Goal: Communication & Community: Ask a question

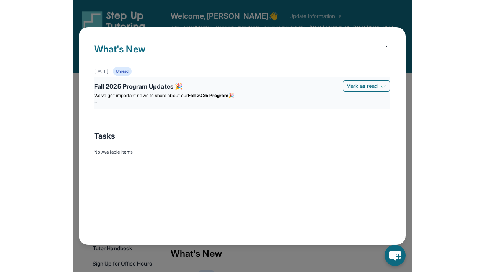
scroll to position [44, 0]
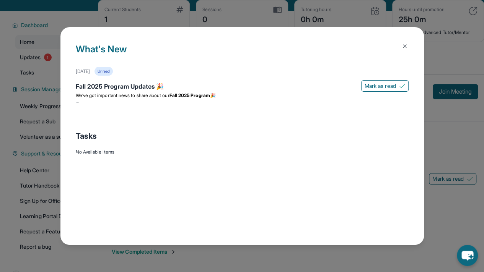
click at [344, 43] on img at bounding box center [405, 46] width 6 height 6
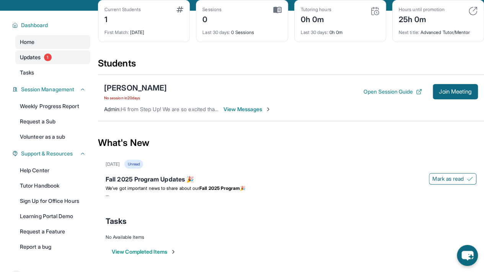
click at [53, 60] on link "Updates 1" at bounding box center [52, 58] width 75 height 14
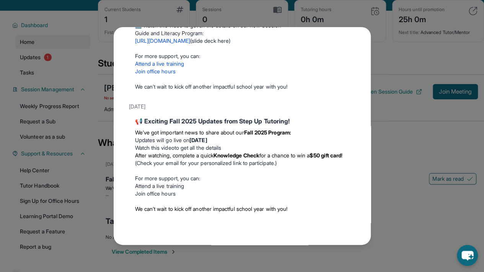
scroll to position [0, 0]
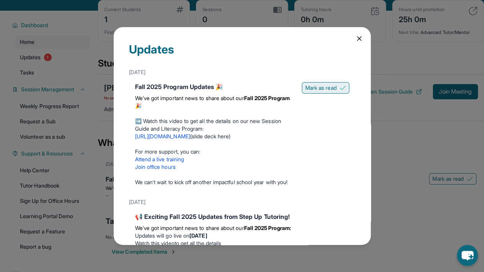
click at [308, 88] on span "Mark as read" at bounding box center [320, 88] width 31 height 8
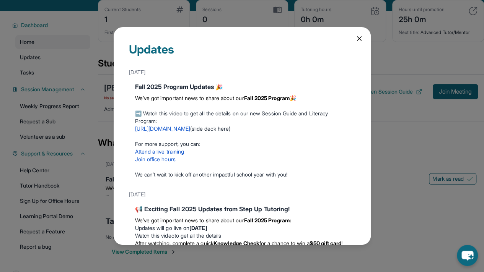
click at [344, 37] on icon at bounding box center [359, 39] width 8 height 8
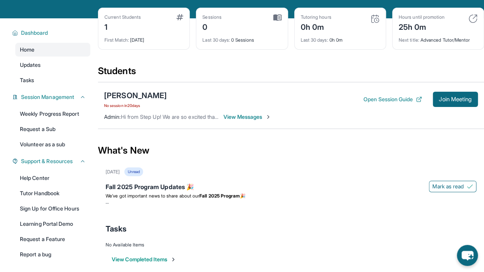
scroll to position [38, 0]
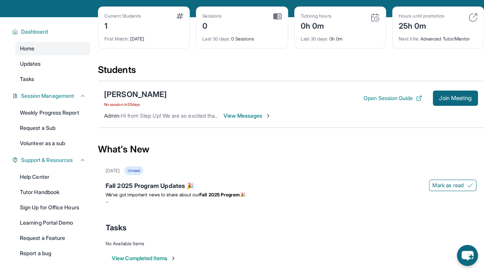
click at [238, 120] on span "View Messages" at bounding box center [247, 116] width 48 height 8
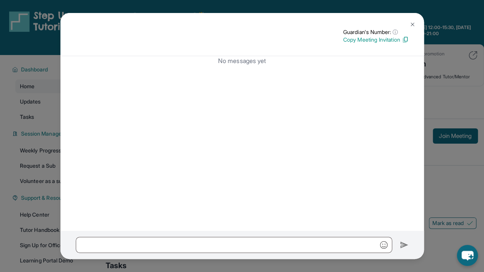
scroll to position [70, 0]
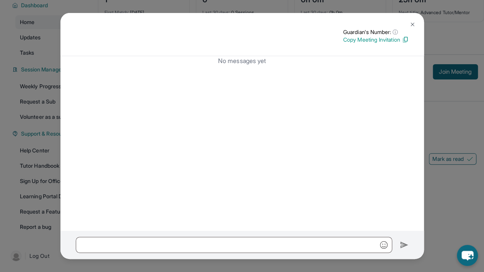
click at [344, 23] on img at bounding box center [412, 24] width 6 height 6
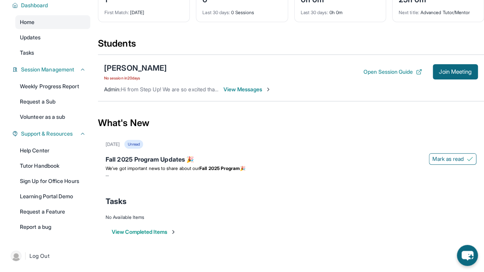
scroll to position [37, 0]
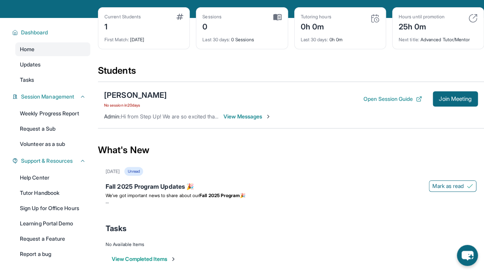
click at [247, 121] on span "View Messages" at bounding box center [247, 117] width 48 height 8
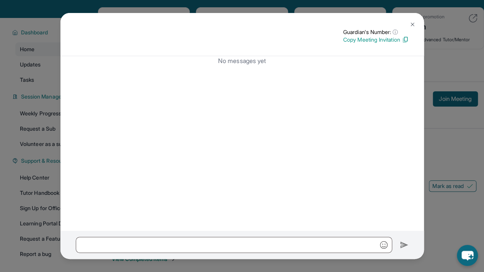
click at [344, 21] on button at bounding box center [412, 24] width 15 height 15
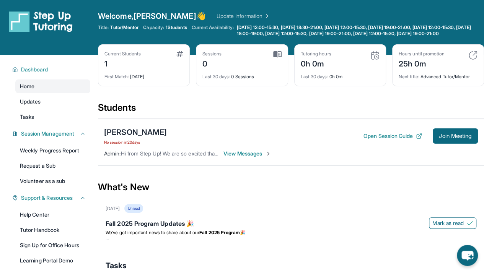
scroll to position [0, 0]
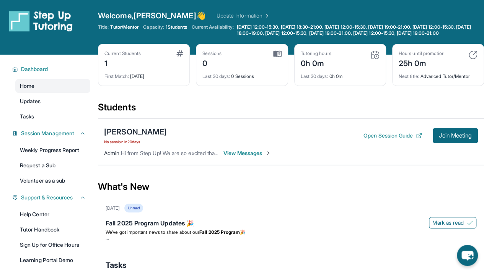
click at [243, 157] on span "View Messages" at bounding box center [247, 154] width 48 height 8
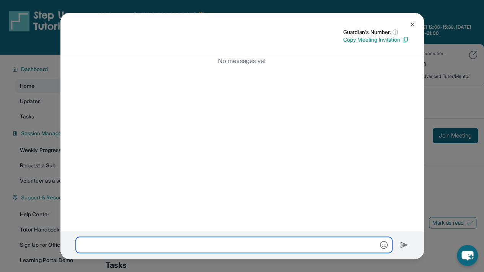
click at [128, 241] on input "text" at bounding box center [234, 245] width 316 height 16
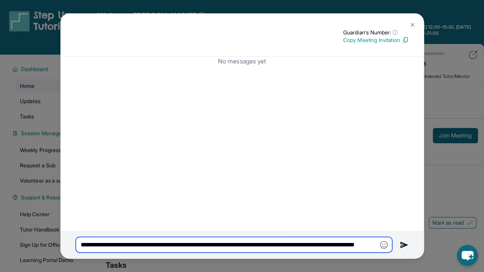
scroll to position [0, 75]
type input "**********"
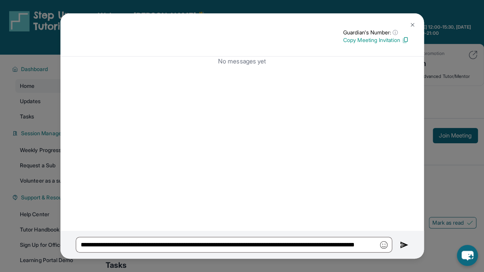
scroll to position [0, 0]
click at [344, 243] on div "**********" at bounding box center [241, 245] width 363 height 28
click at [344, 245] on img at bounding box center [404, 245] width 9 height 9
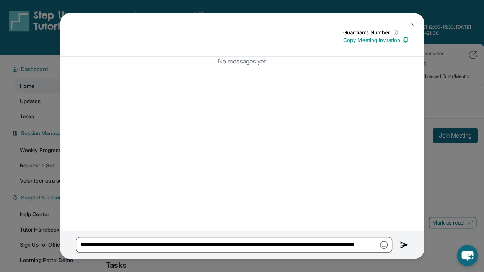
click at [344, 26] on button at bounding box center [412, 24] width 15 height 15
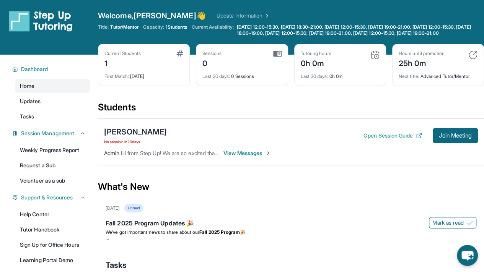
scroll to position [70, 0]
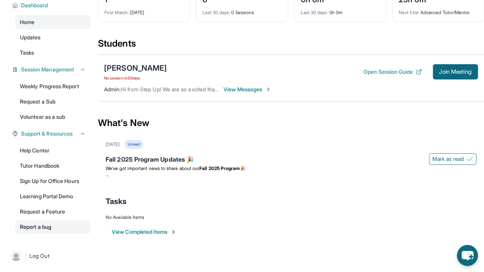
click at [52, 222] on link "Report a bug" at bounding box center [52, 227] width 75 height 14
